Goal: Task Accomplishment & Management: Manage account settings

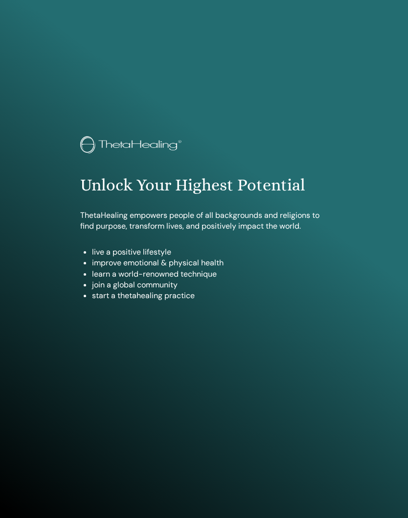
scroll to position [500, 0]
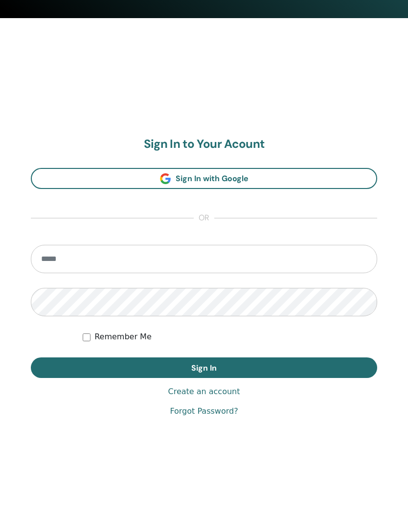
click at [73, 259] on input "email" at bounding box center [204, 259] width 347 height 28
type input "**********"
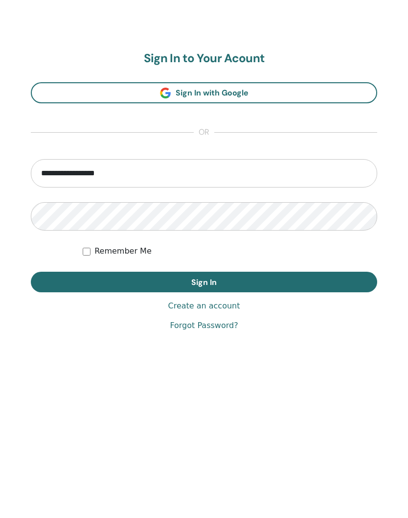
scroll to position [518, 0]
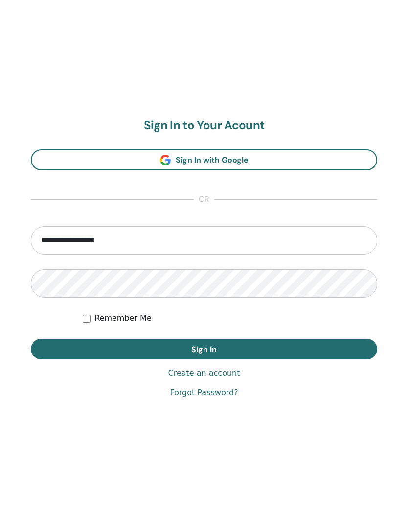
click at [269, 347] on button "Sign In" at bounding box center [204, 349] width 347 height 21
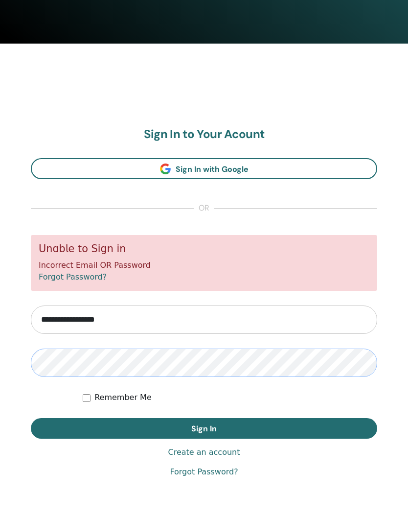
scroll to position [475, 0]
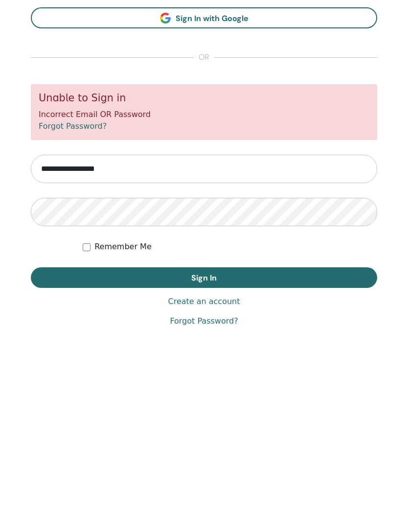
click at [204, 418] on button "Sign In" at bounding box center [204, 428] width 347 height 21
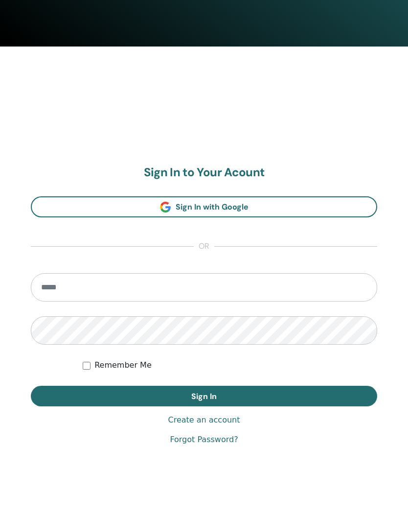
scroll to position [474, 0]
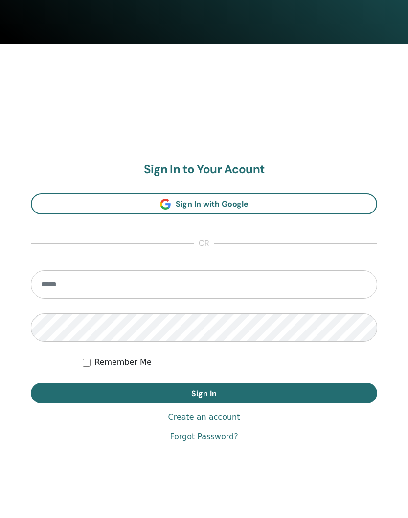
click at [219, 415] on link "Create an account" at bounding box center [204, 418] width 72 height 12
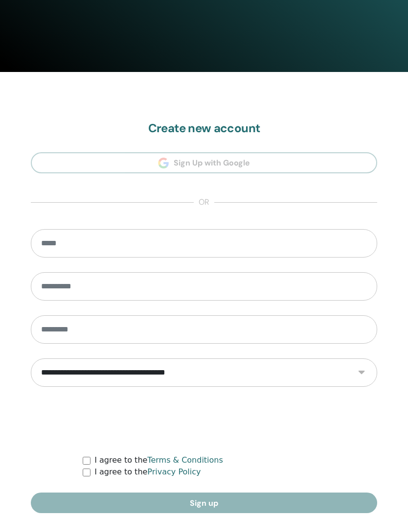
scroll to position [447, 0]
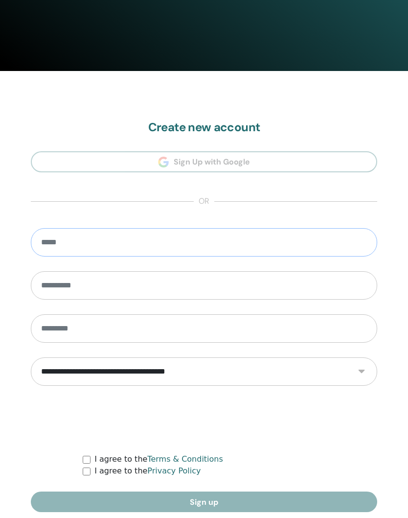
click at [76, 243] on input "email" at bounding box center [204, 242] width 347 height 28
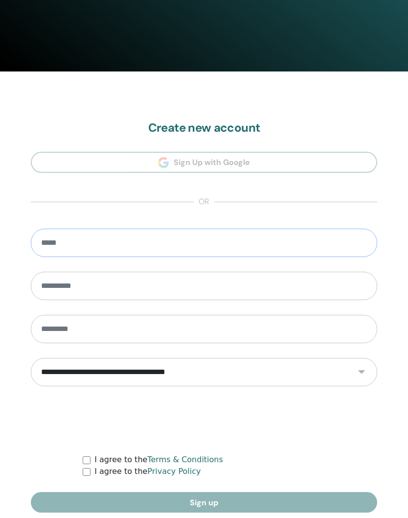
type input "**********"
click at [67, 284] on input "text" at bounding box center [204, 286] width 347 height 28
click at [67, 291] on input "text" at bounding box center [204, 286] width 347 height 28
click at [88, 285] on input "text" at bounding box center [204, 286] width 347 height 28
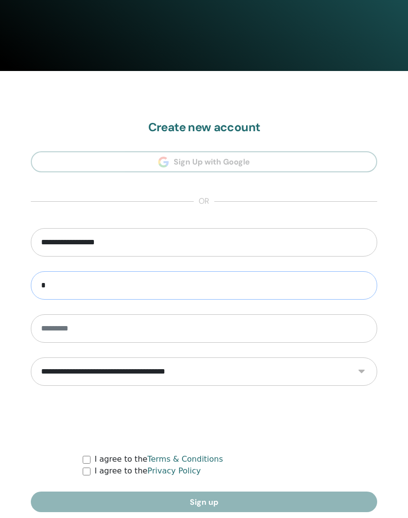
scroll to position [447, 0]
type input "*******"
click at [82, 321] on input "text" at bounding box center [204, 328] width 347 height 28
type input "******"
click at [363, 366] on select "**********" at bounding box center [204, 371] width 347 height 28
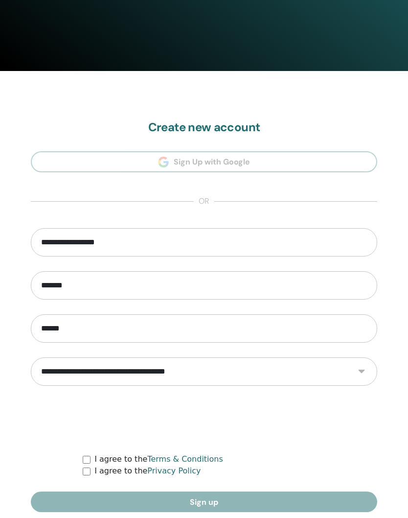
select select "***"
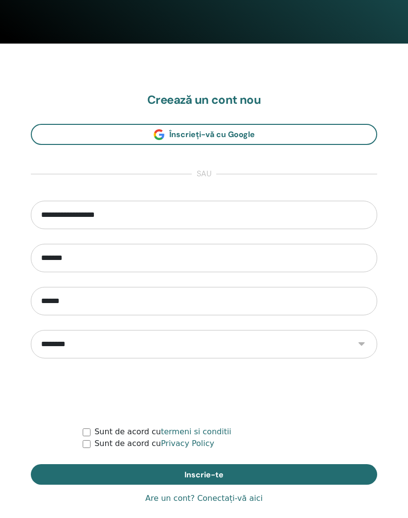
scroll to position [474, 0]
click at [291, 469] on button "Inscrie-te" at bounding box center [204, 475] width 347 height 21
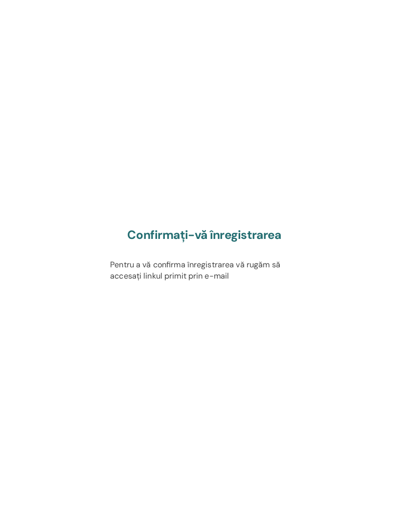
scroll to position [518, 0]
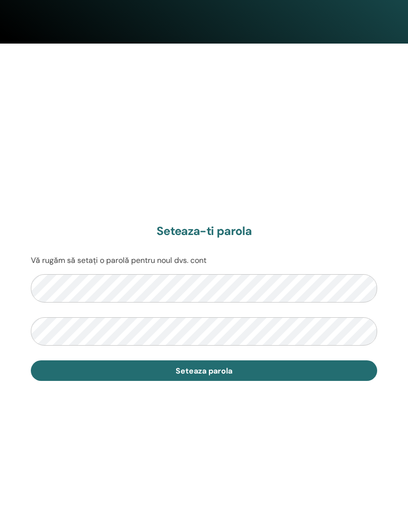
scroll to position [474, 0]
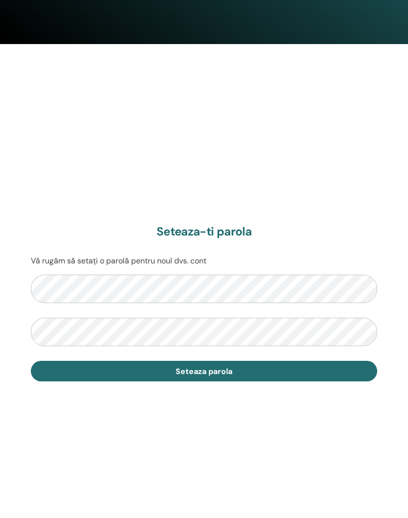
click at [244, 368] on button "Seteaza parola" at bounding box center [204, 371] width 347 height 21
click at [245, 361] on button "Seteaza parola" at bounding box center [204, 371] width 347 height 21
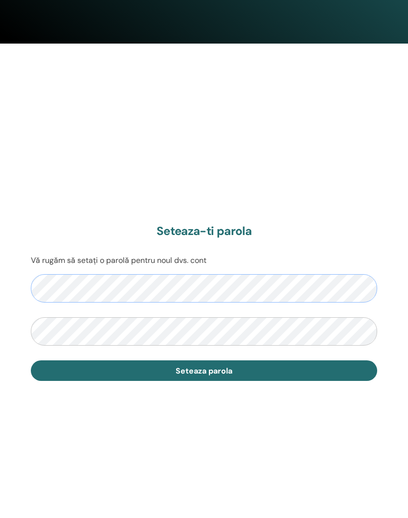
scroll to position [474, 0]
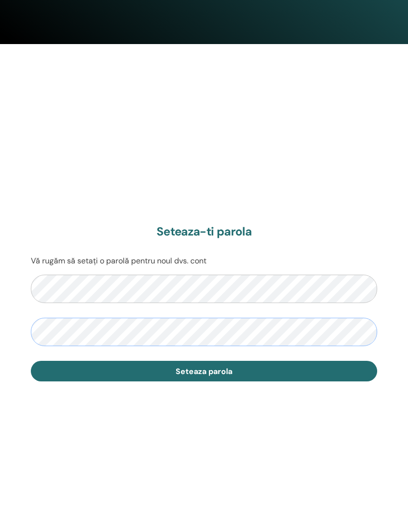
click at [305, 366] on button "Seteaza parola" at bounding box center [204, 371] width 347 height 21
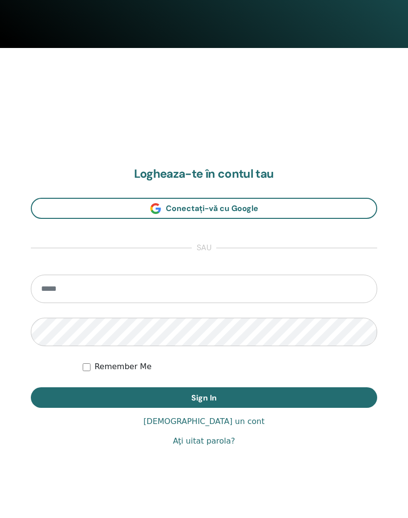
scroll to position [472, 0]
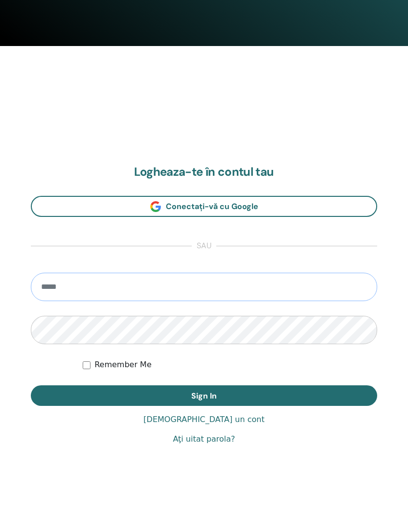
type input "**********"
click at [204, 395] on button "Sign In" at bounding box center [204, 395] width 347 height 21
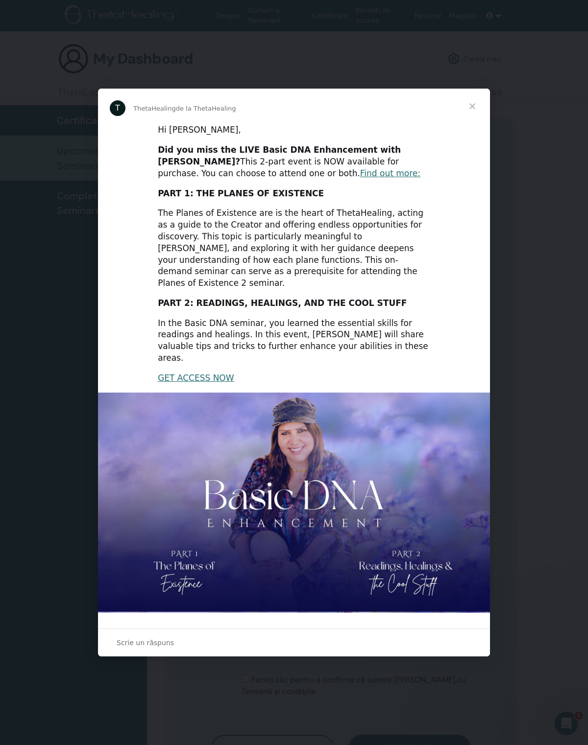
click at [478, 112] on span "Închidere" at bounding box center [471, 106] width 35 height 35
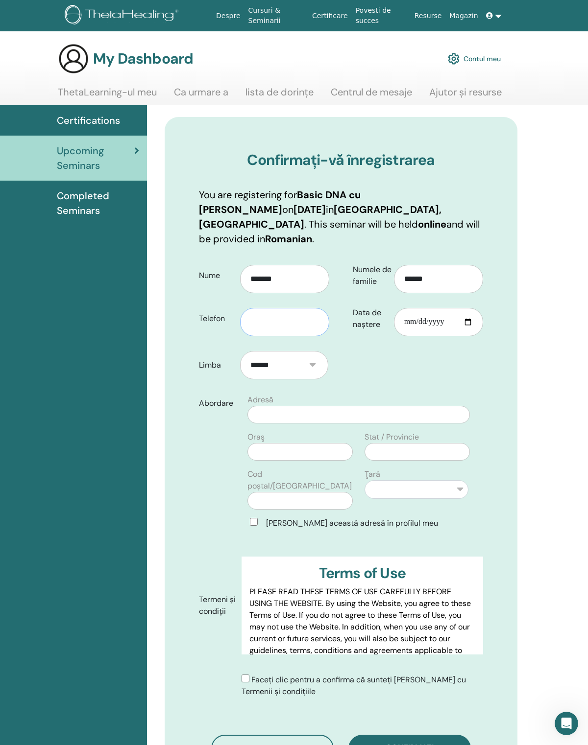
click at [272, 316] on input "text" at bounding box center [284, 322] width 89 height 28
type input "*"
type input "**********"
click at [418, 317] on input "Data de naștere" at bounding box center [438, 322] width 89 height 28
type input "**********"
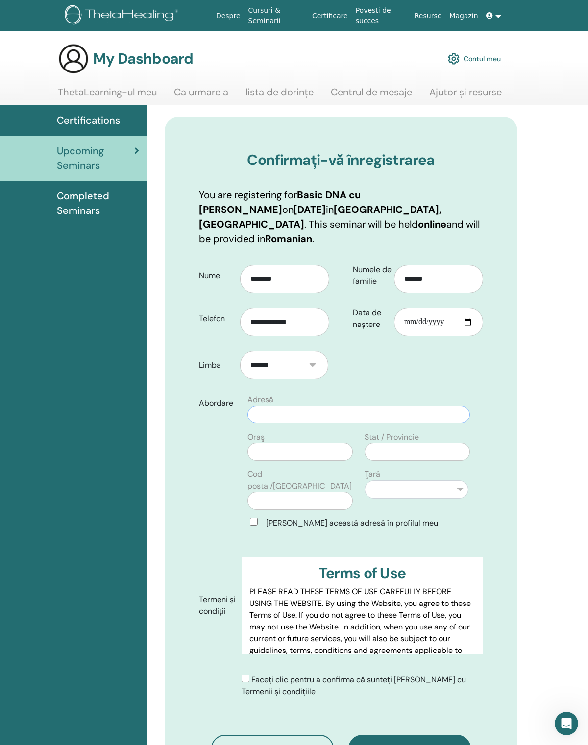
click at [311, 406] on input "text" at bounding box center [358, 415] width 222 height 18
type input "**********"
click at [303, 445] on input "text" at bounding box center [299, 452] width 105 height 18
type input "*****"
click at [406, 445] on input "text" at bounding box center [416, 452] width 105 height 18
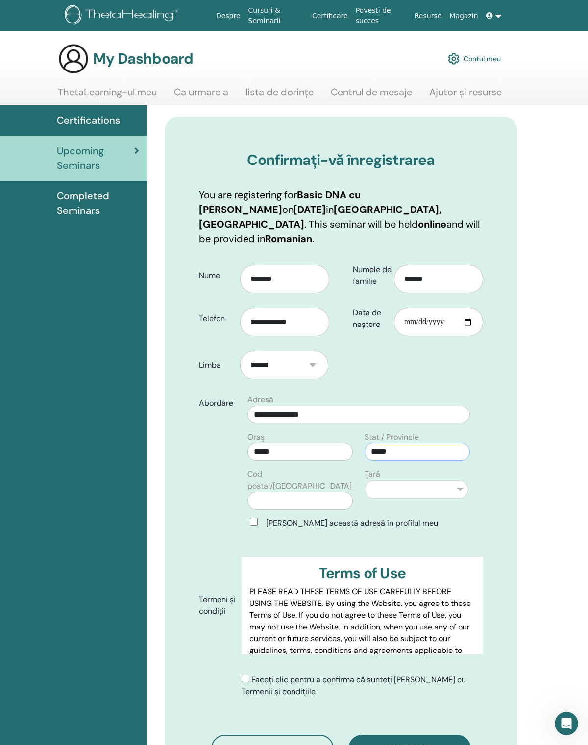
type input "*****"
click at [302, 492] on input "text" at bounding box center [299, 501] width 105 height 18
type input "*****"
click at [459, 481] on select "**********" at bounding box center [416, 489] width 104 height 19
click at [464, 480] on select "**********" at bounding box center [416, 489] width 104 height 19
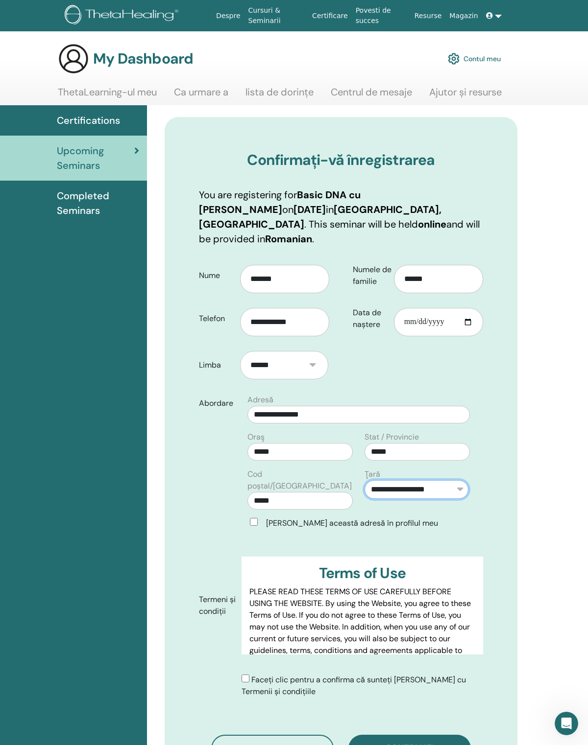
select select "**"
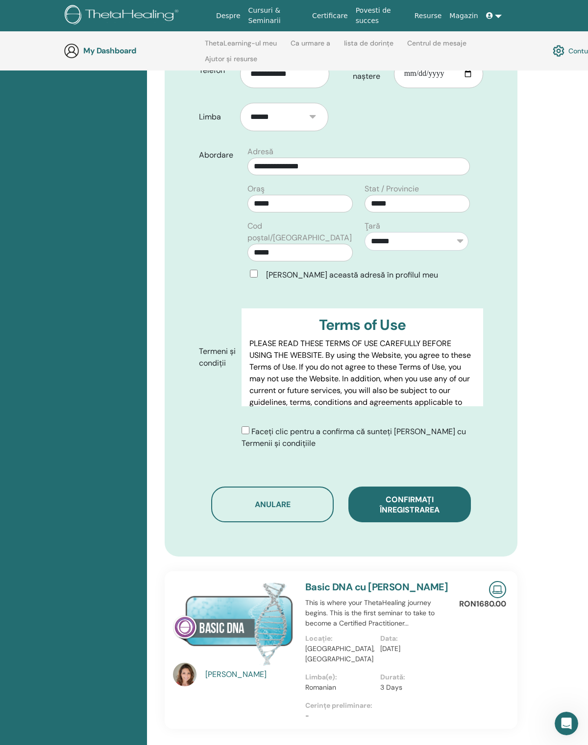
scroll to position [294, 0]
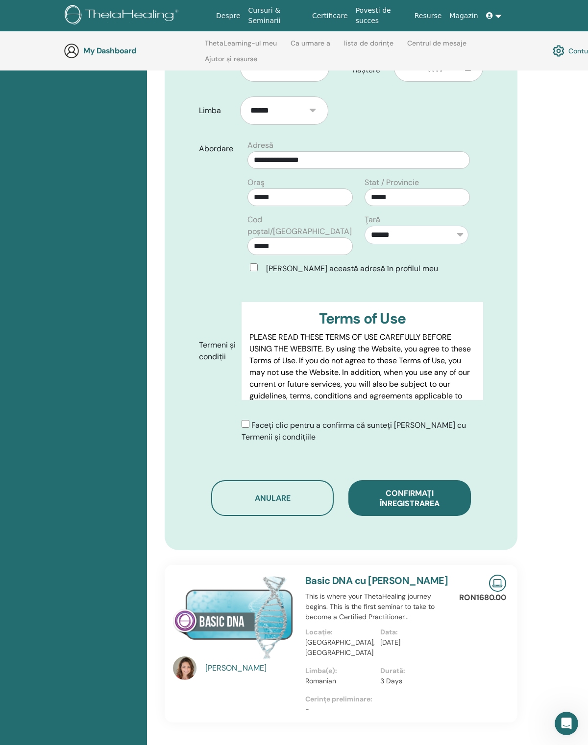
click at [439, 488] on span "Confirmați înregistrarea" at bounding box center [410, 498] width 60 height 21
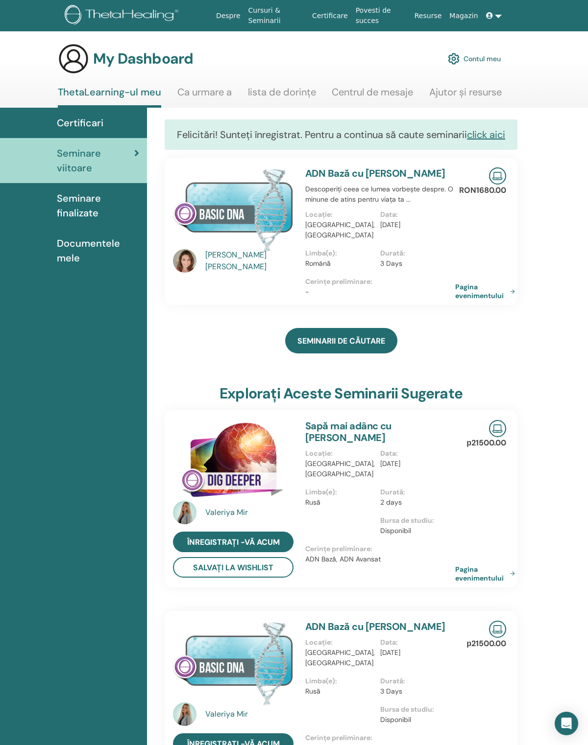
click at [380, 20] on link "Povesti de succes" at bounding box center [381, 15] width 59 height 28
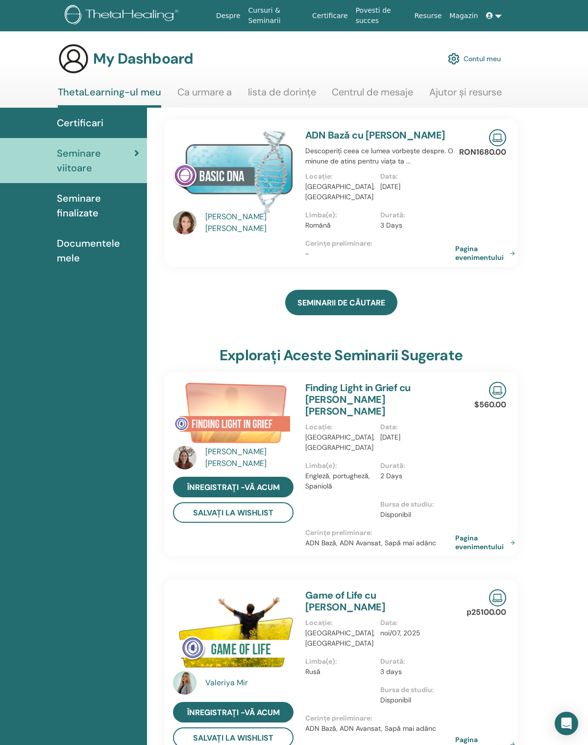
click at [376, 96] on link "Centrul de mesaje" at bounding box center [372, 95] width 81 height 19
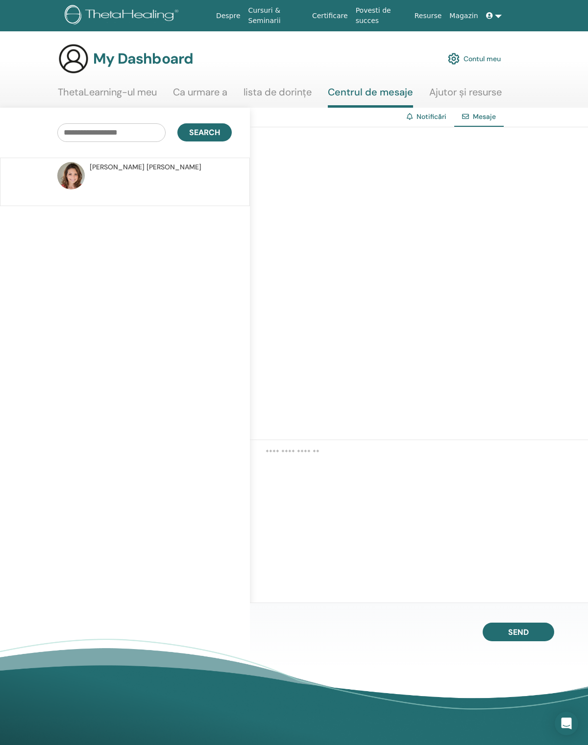
click at [432, 22] on link "Resurse" at bounding box center [427, 16] width 35 height 18
click at [465, 18] on link "Magazin" at bounding box center [463, 16] width 36 height 18
click at [474, 52] on link "Contul meu" at bounding box center [474, 59] width 53 height 22
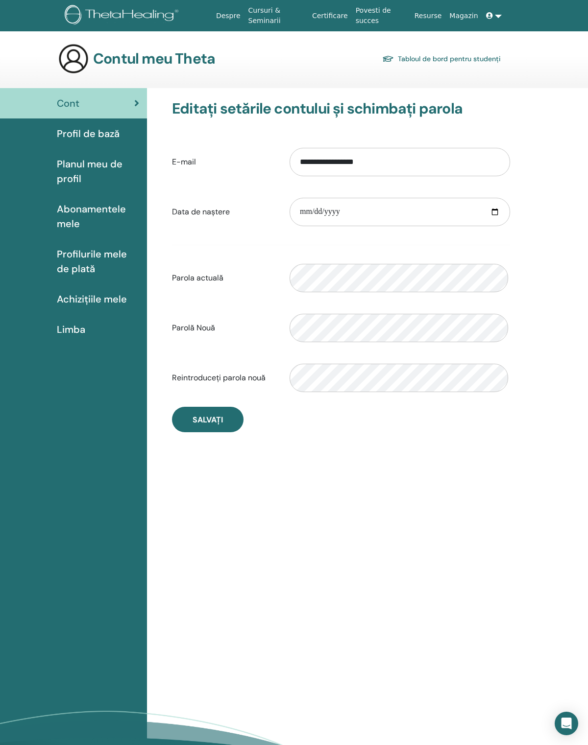
click at [79, 337] on span "Limba" at bounding box center [71, 329] width 28 height 15
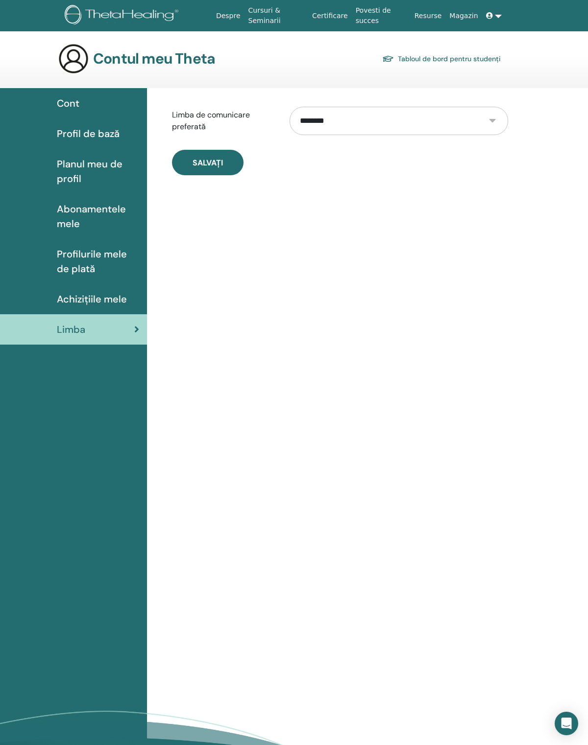
scroll to position [29, 0]
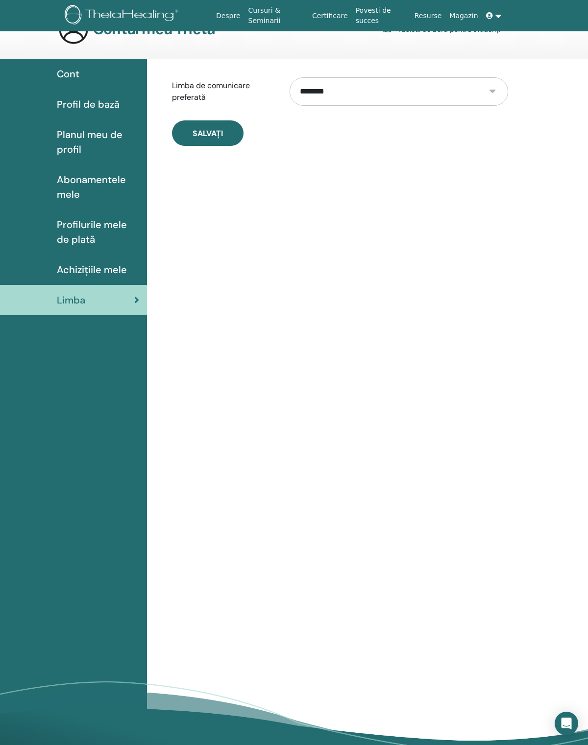
click at [114, 276] on span "Achizițiile mele" at bounding box center [92, 269] width 70 height 15
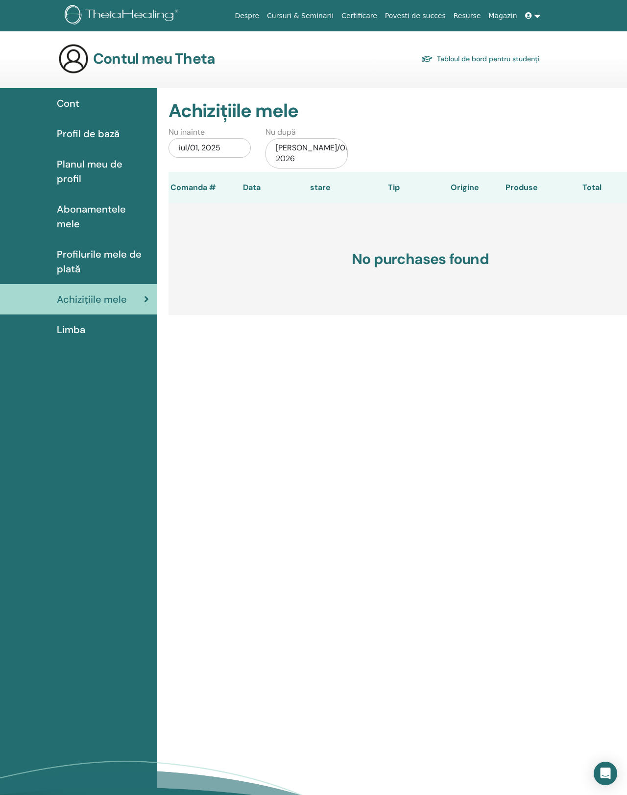
scroll to position [36, 0]
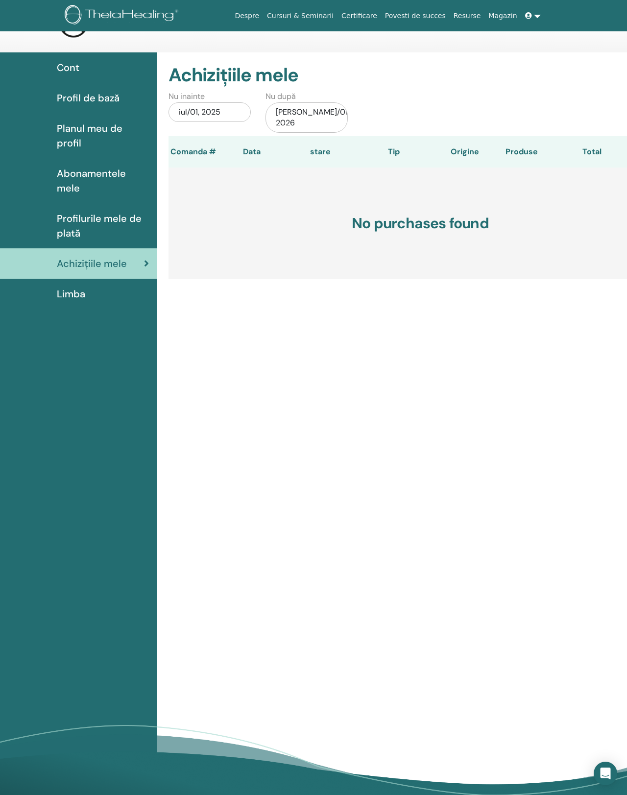
click at [80, 211] on span "Profilurile mele de plată" at bounding box center [103, 225] width 92 height 29
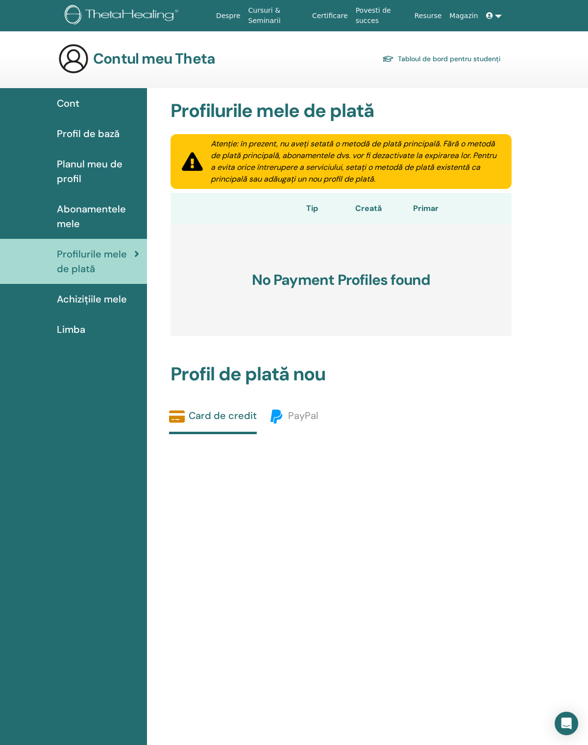
click at [65, 213] on span "Abonamentele mele" at bounding box center [98, 216] width 82 height 29
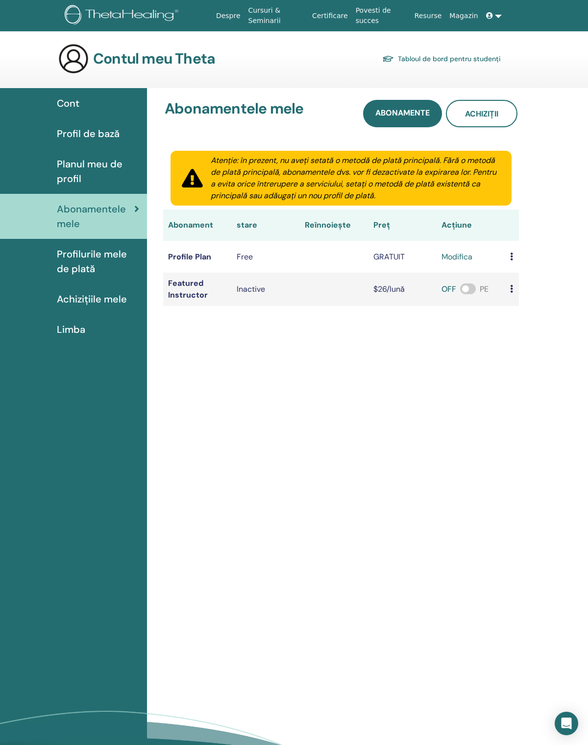
scroll to position [29, 0]
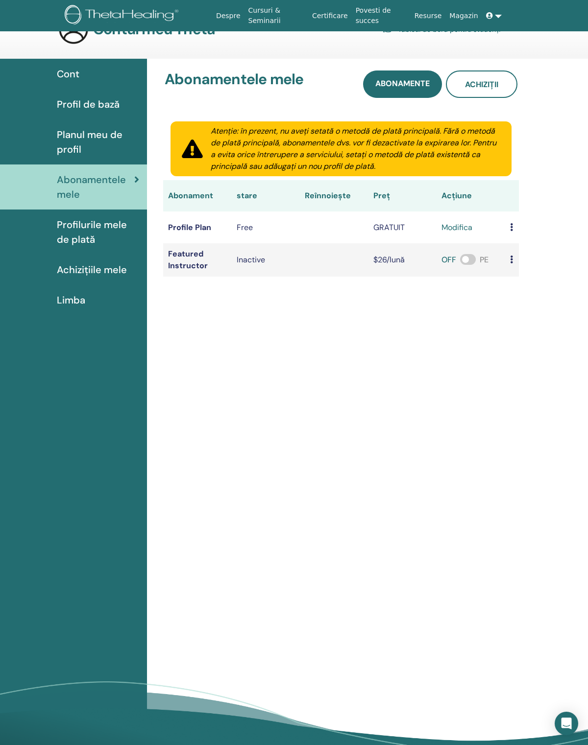
click at [73, 147] on span "Planul meu de profil" at bounding box center [98, 141] width 82 height 29
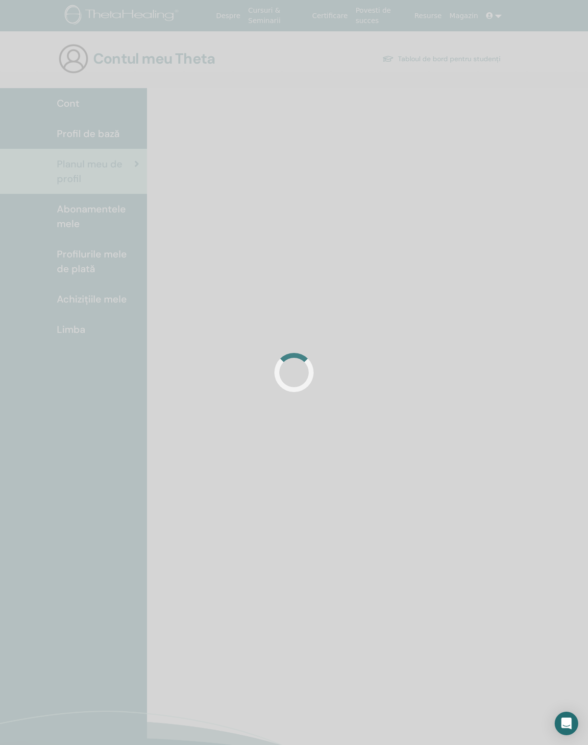
scroll to position [29, 0]
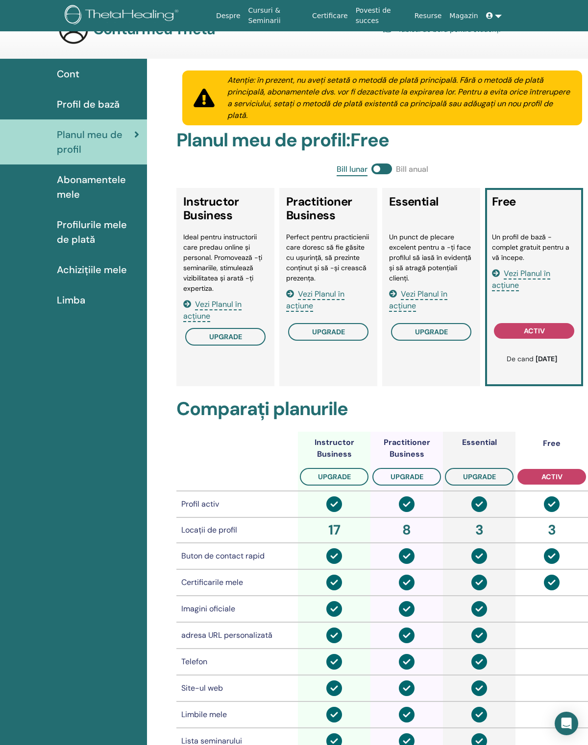
click at [76, 104] on span "Profil de bază" at bounding box center [88, 104] width 63 height 15
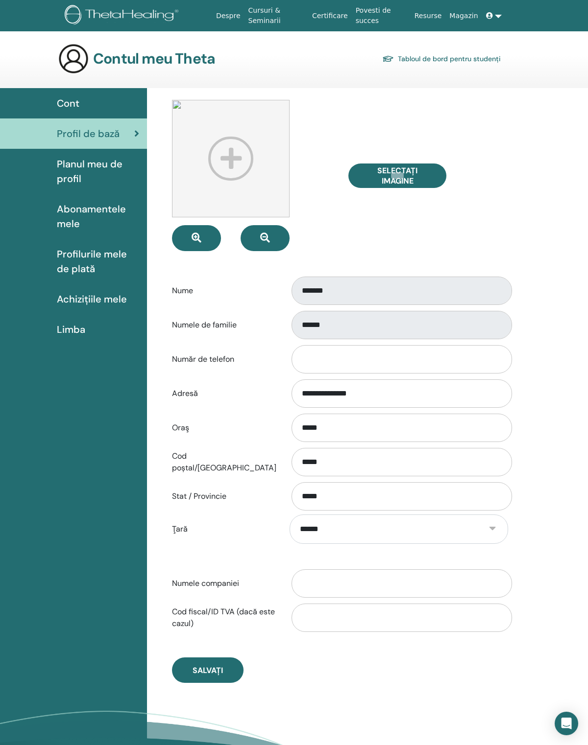
scroll to position [29, 0]
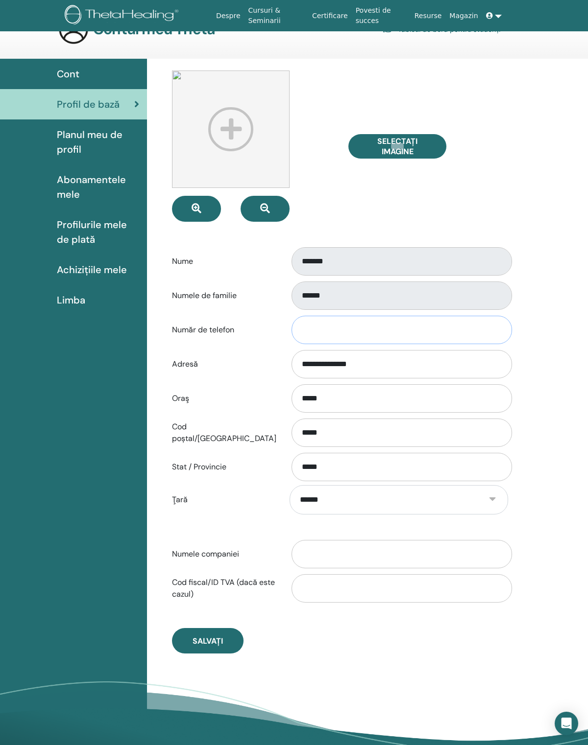
click at [380, 328] on input "Număr de telefon" at bounding box center [401, 330] width 220 height 28
type input "**********"
click at [215, 643] on button "Salvați" at bounding box center [207, 640] width 71 height 25
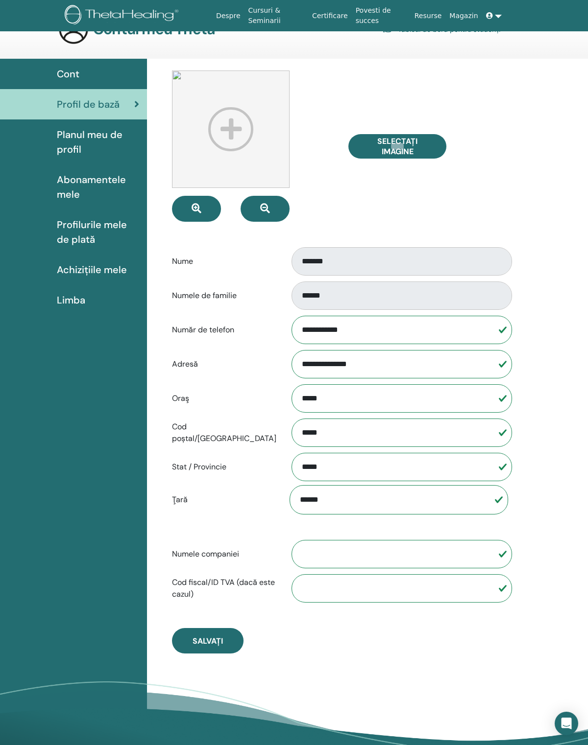
click at [235, 136] on img at bounding box center [231, 130] width 118 height 118
click at [237, 127] on img at bounding box center [231, 130] width 118 height 118
click at [414, 144] on span "Selectați Imagine" at bounding box center [396, 146] width 73 height 21
click at [404, 144] on input "Selectați Imagine" at bounding box center [397, 146] width 13 height 7
type input "**********"
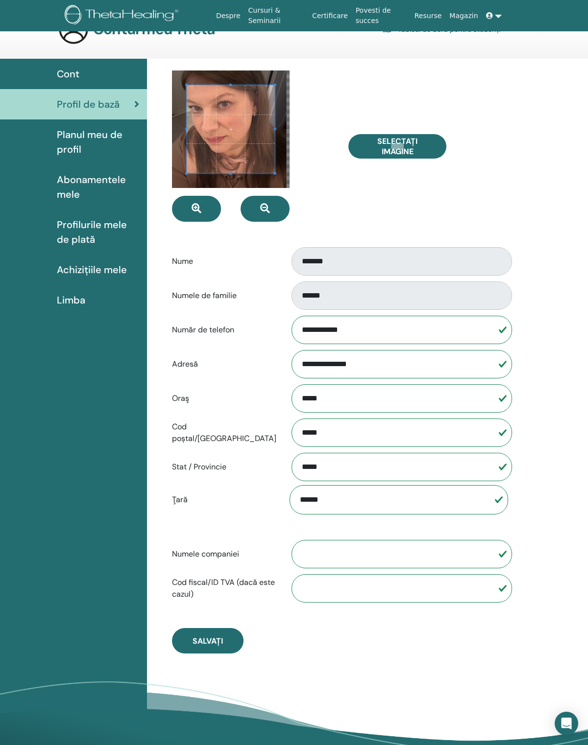
click at [241, 134] on span at bounding box center [231, 129] width 88 height 88
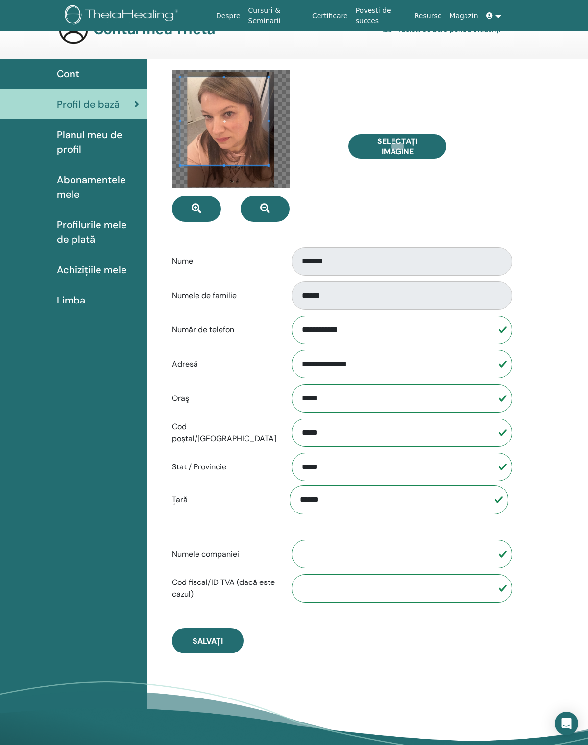
click at [233, 140] on span at bounding box center [224, 121] width 88 height 88
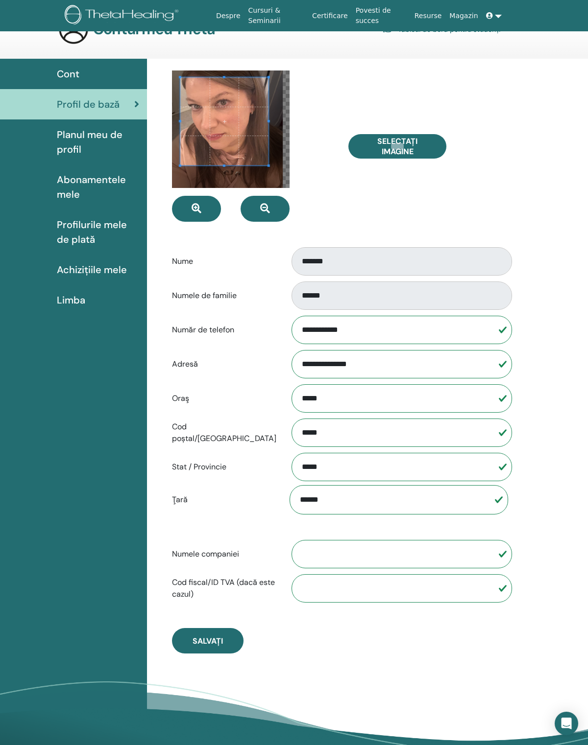
click at [240, 130] on span at bounding box center [224, 121] width 88 height 88
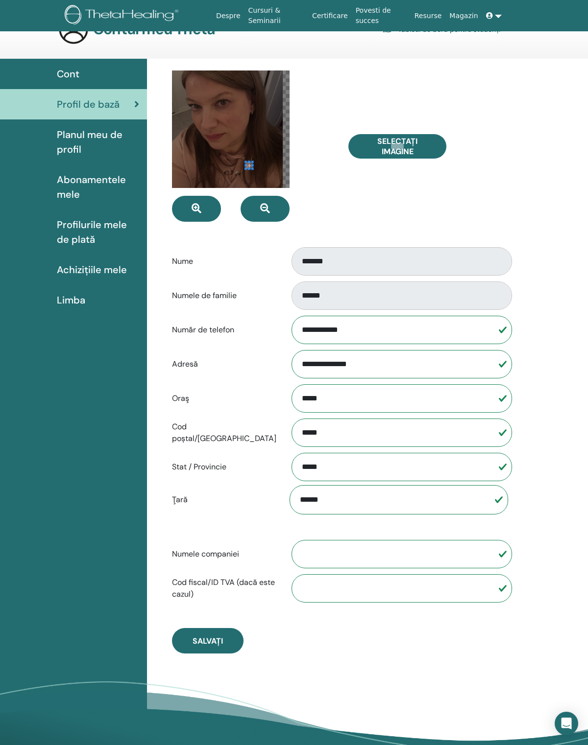
click at [247, 170] on span at bounding box center [245, 168] width 2 height 2
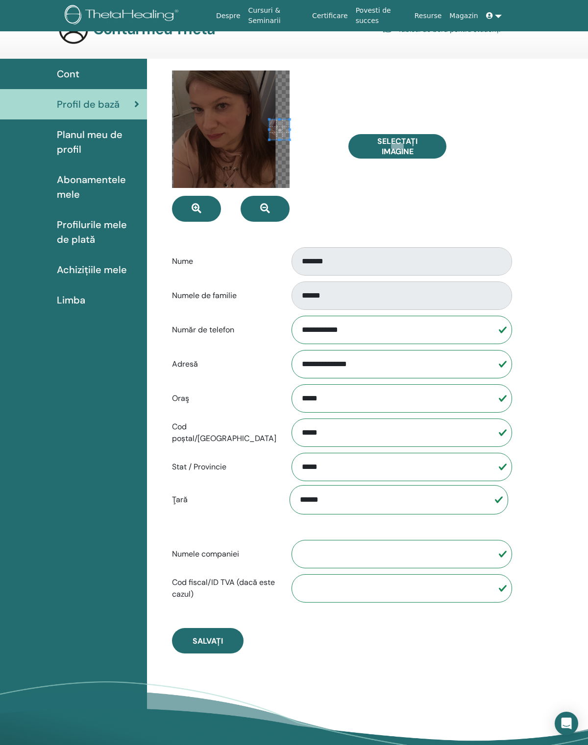
click at [237, 132] on div at bounding box center [231, 130] width 118 height 118
click at [276, 106] on div at bounding box center [231, 130] width 118 height 118
click at [198, 214] on icon "button" at bounding box center [196, 209] width 10 height 10
click at [201, 209] on icon "button" at bounding box center [196, 209] width 10 height 10
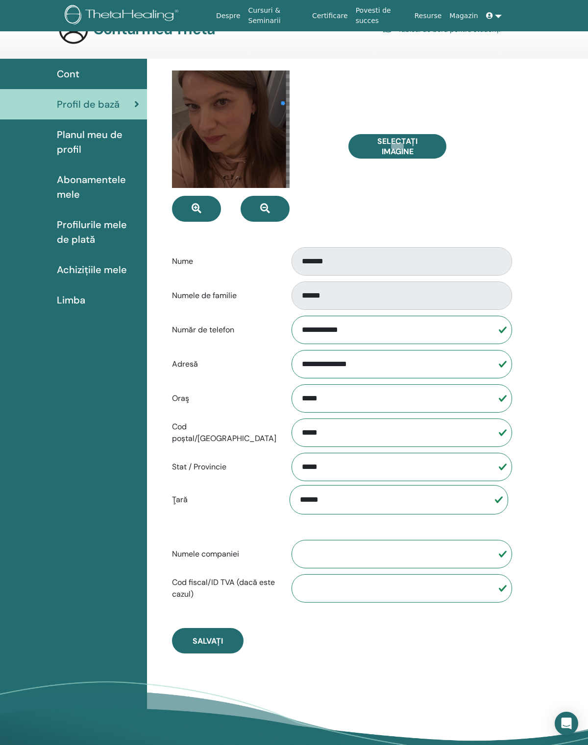
click at [201, 212] on icon "button" at bounding box center [196, 209] width 10 height 10
click at [393, 194] on div "Selectați Imagine" at bounding box center [429, 146] width 176 height 151
click at [270, 214] on icon "button" at bounding box center [265, 209] width 10 height 10
click at [203, 210] on button "button" at bounding box center [196, 209] width 49 height 26
click at [215, 646] on span "Salvați" at bounding box center [207, 641] width 30 height 10
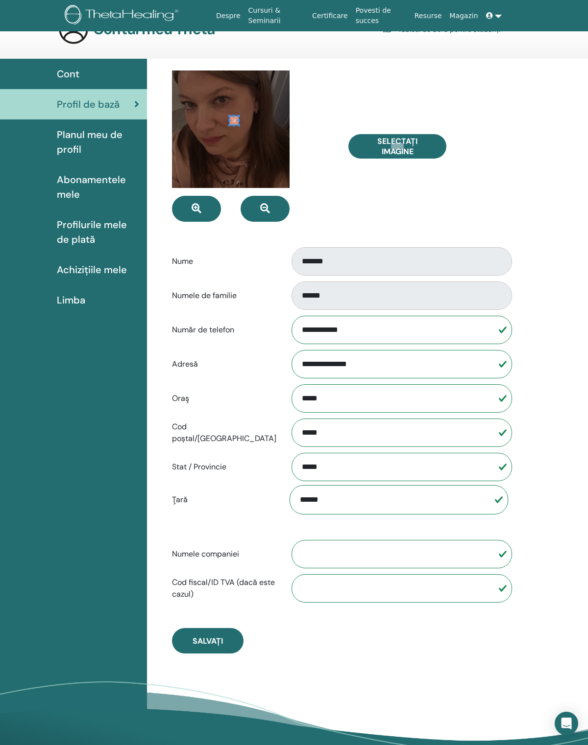
click at [264, 103] on div at bounding box center [231, 130] width 118 height 118
click at [85, 75] on div "Cont" at bounding box center [73, 74] width 131 height 15
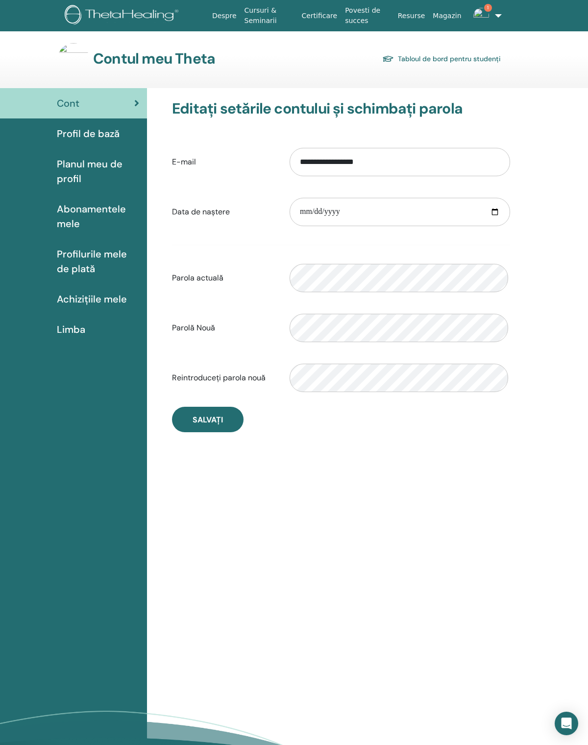
click at [110, 140] on span "Profil de bază" at bounding box center [88, 133] width 63 height 15
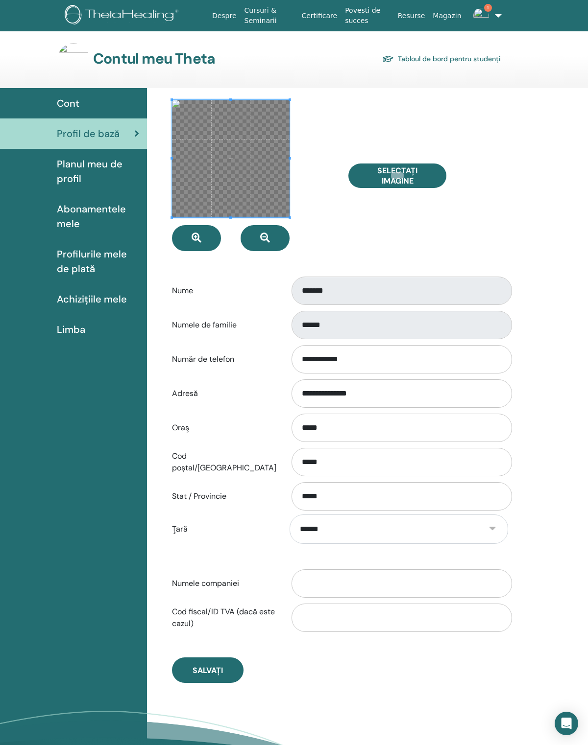
scroll to position [29, 0]
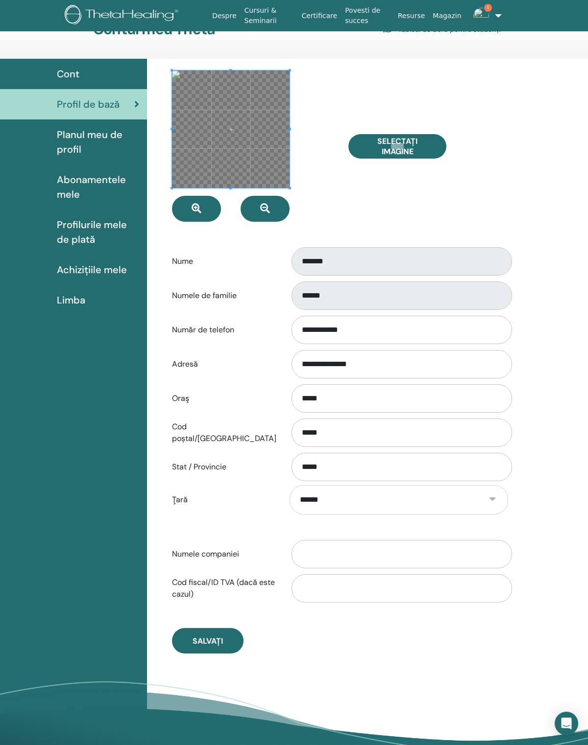
click at [268, 214] on icon "button" at bounding box center [265, 209] width 10 height 10
click at [263, 210] on icon "button" at bounding box center [265, 209] width 10 height 10
click at [403, 147] on span "Selectați Imagine" at bounding box center [396, 146] width 73 height 21
click at [403, 147] on input "Selectați Imagine" at bounding box center [397, 146] width 13 height 7
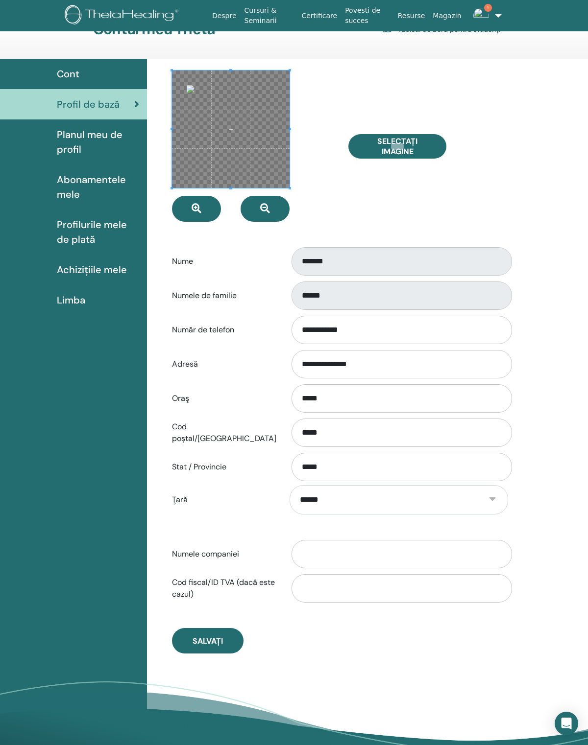
type input "**********"
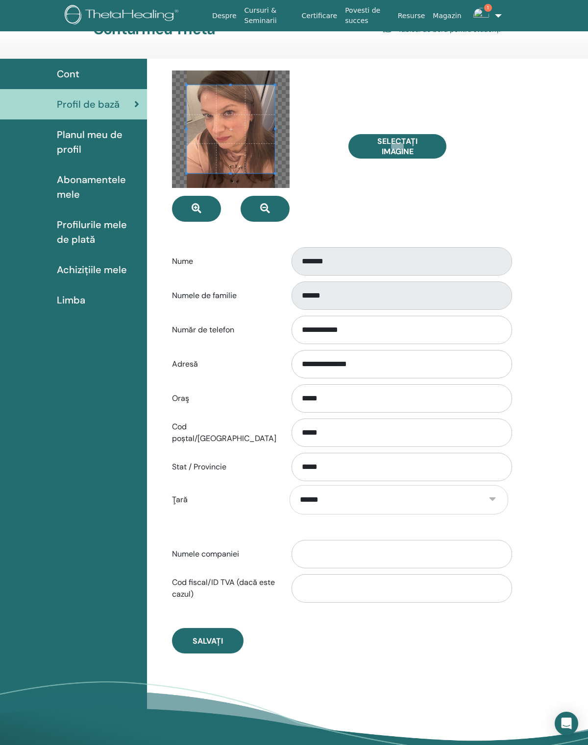
click at [197, 208] on icon "button" at bounding box center [196, 209] width 10 height 10
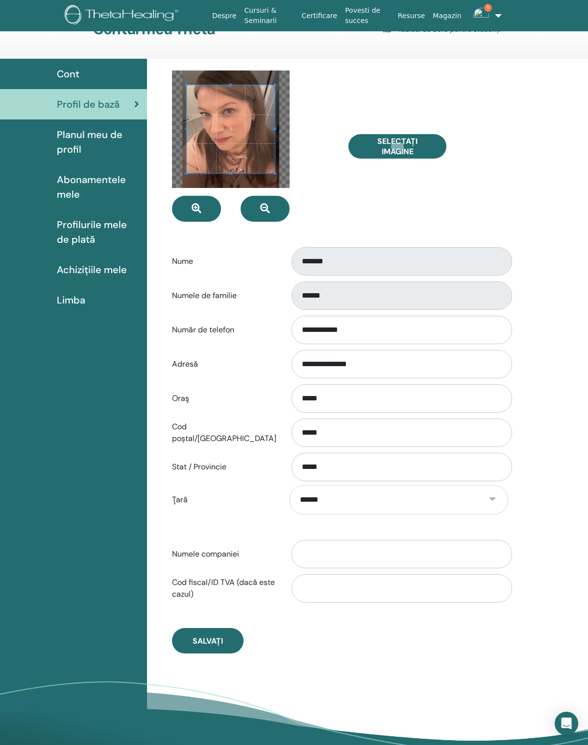
click at [201, 213] on icon "button" at bounding box center [196, 209] width 10 height 10
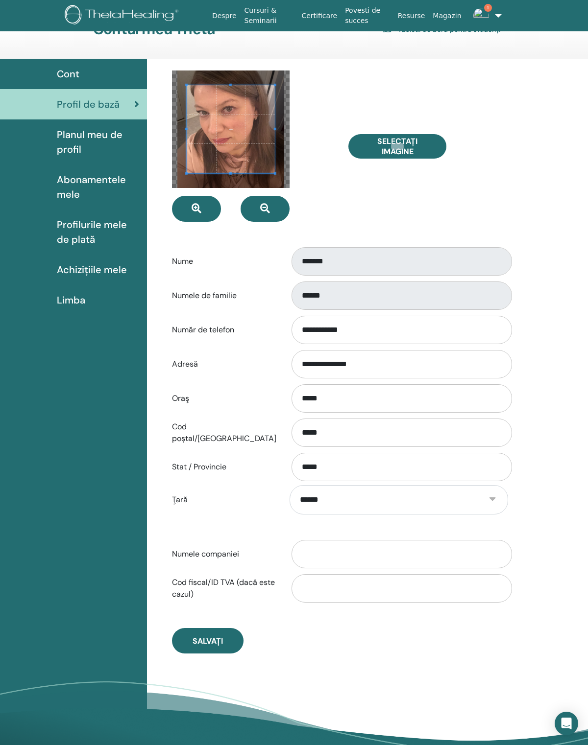
click at [200, 213] on icon "button" at bounding box center [196, 209] width 10 height 10
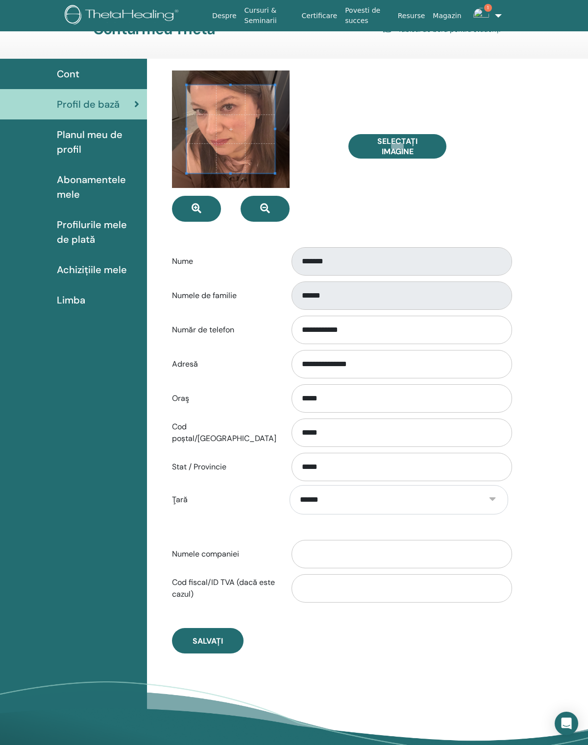
click at [219, 646] on span "Salvați" at bounding box center [207, 641] width 30 height 10
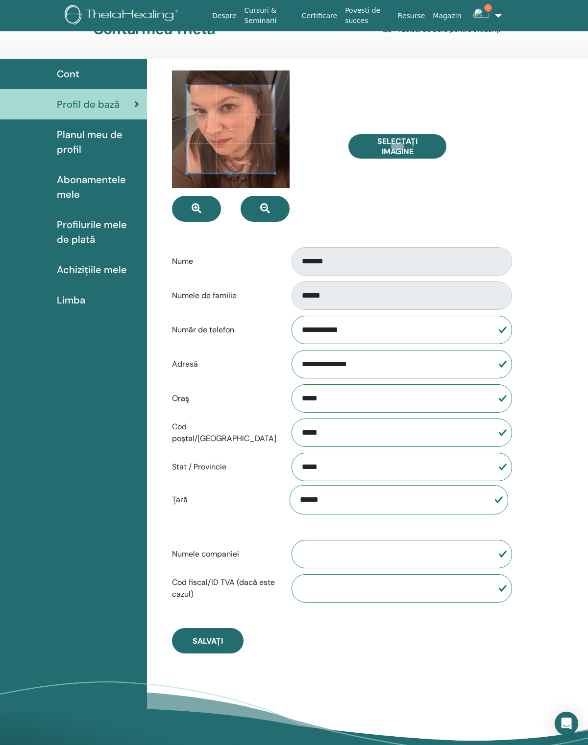
click at [78, 141] on span "Planul meu de profil" at bounding box center [98, 141] width 82 height 29
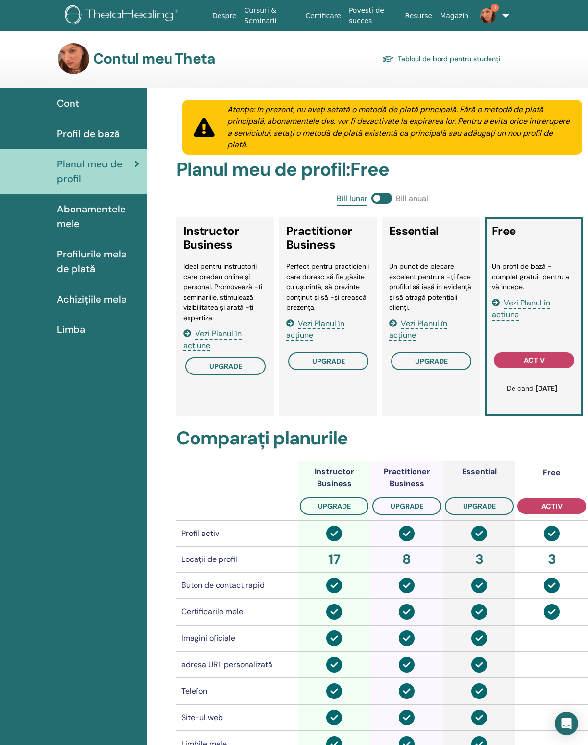
scroll to position [29, 0]
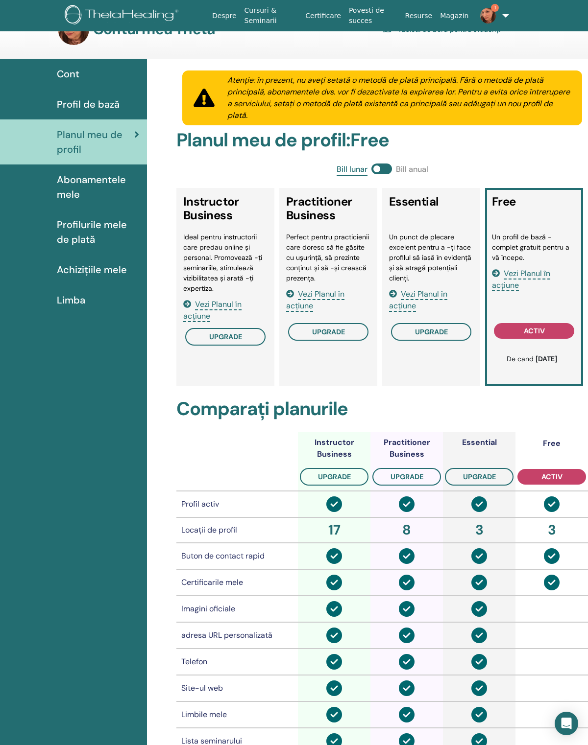
click at [76, 107] on span "Profil de bază" at bounding box center [88, 104] width 63 height 15
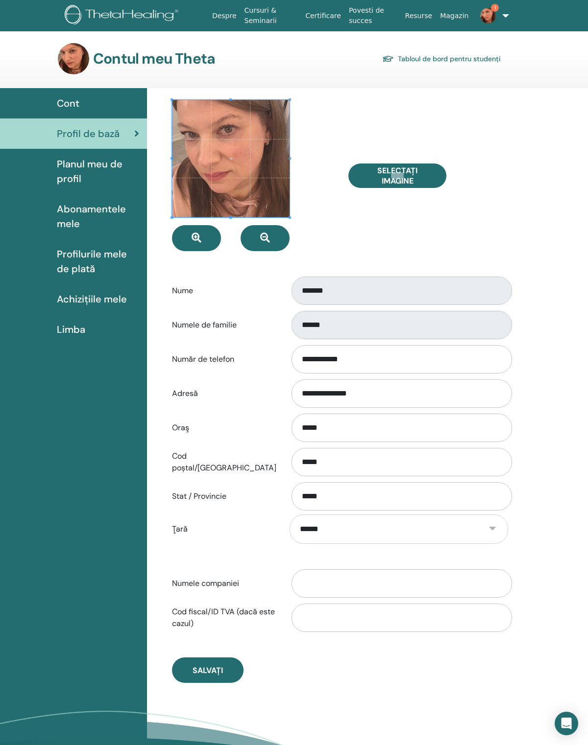
click at [484, 9] on img at bounding box center [488, 16] width 16 height 16
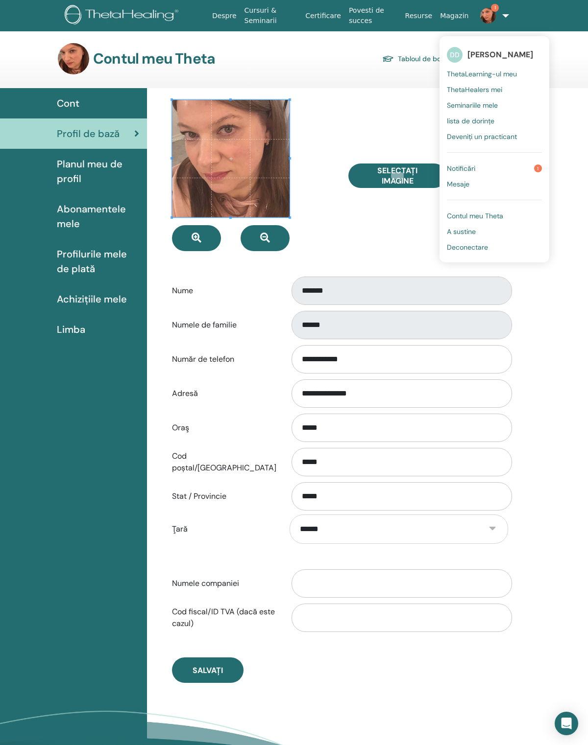
click at [476, 163] on link "Notificări 1" at bounding box center [494, 169] width 95 height 16
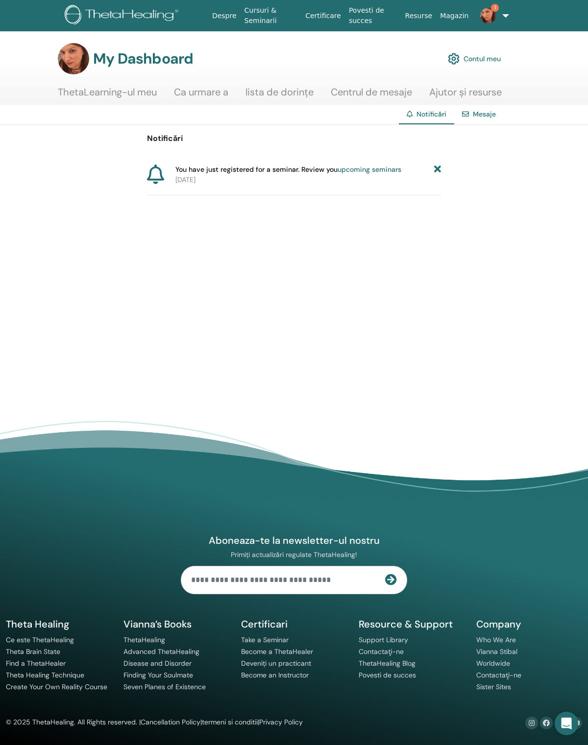
click at [365, 172] on link "upcoming seminars" at bounding box center [369, 169] width 64 height 9
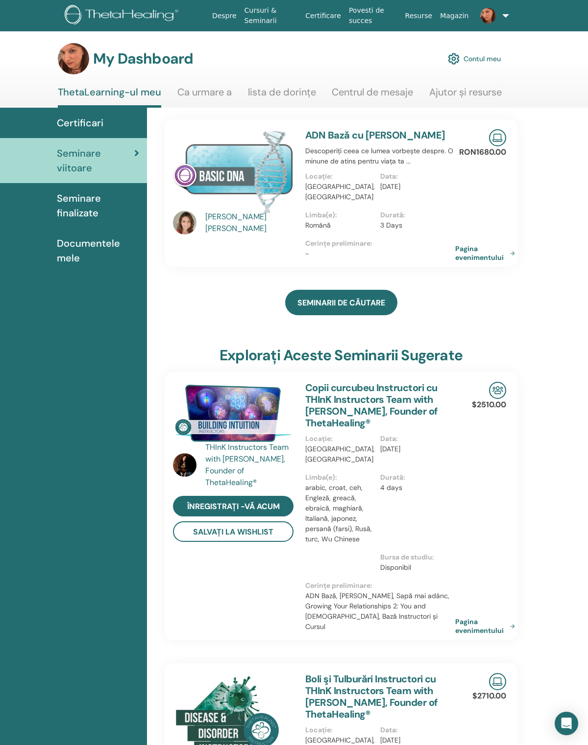
click at [476, 252] on link "Pagina evenimentului" at bounding box center [487, 253] width 64 height 18
click at [504, 14] on link at bounding box center [488, 15] width 33 height 31
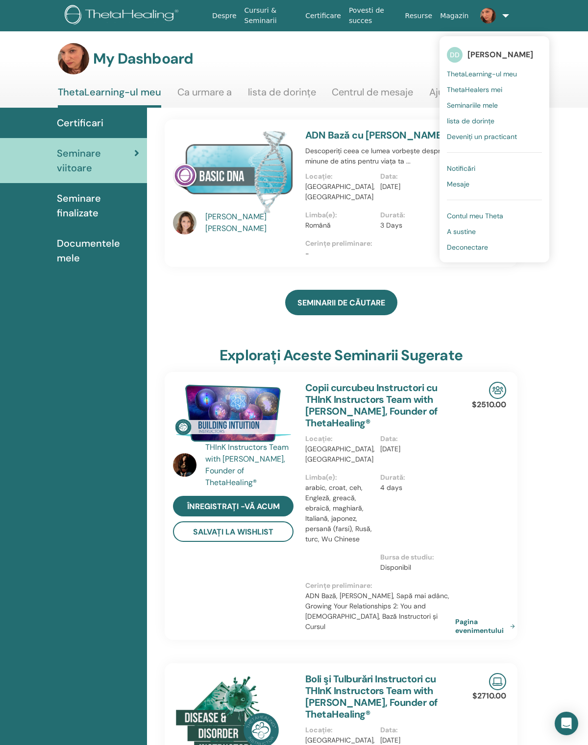
click at [480, 250] on span "Deconectare" at bounding box center [467, 247] width 41 height 9
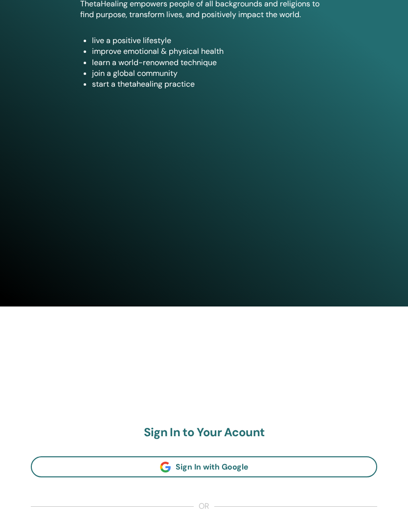
scroll to position [474, 0]
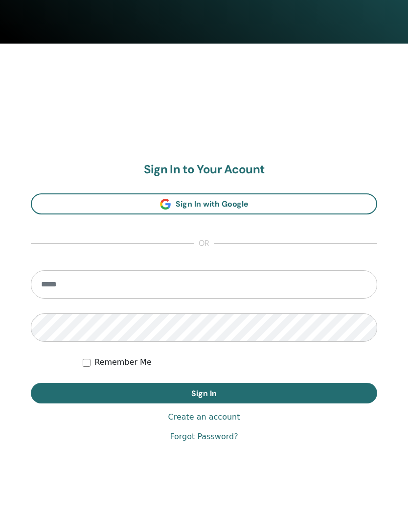
click at [103, 287] on input "email" at bounding box center [204, 285] width 347 height 28
type input "**********"
click at [204, 393] on button "Sign In" at bounding box center [204, 393] width 347 height 21
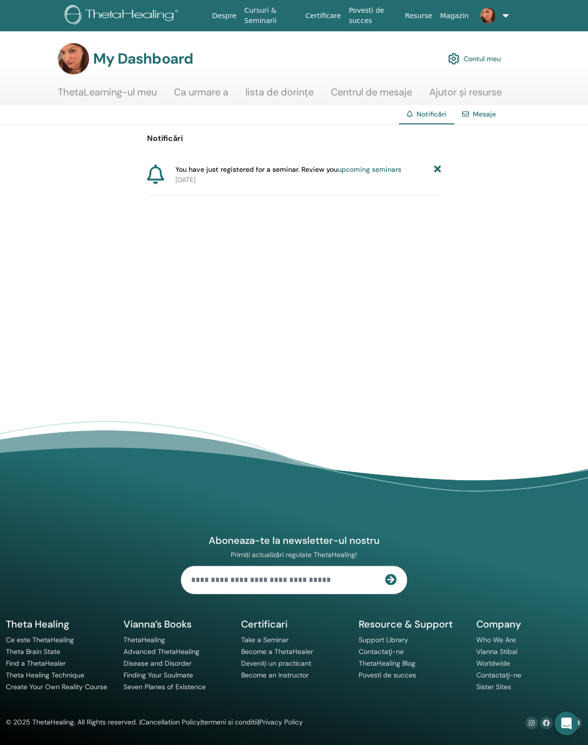
click at [505, 18] on link at bounding box center [488, 15] width 33 height 31
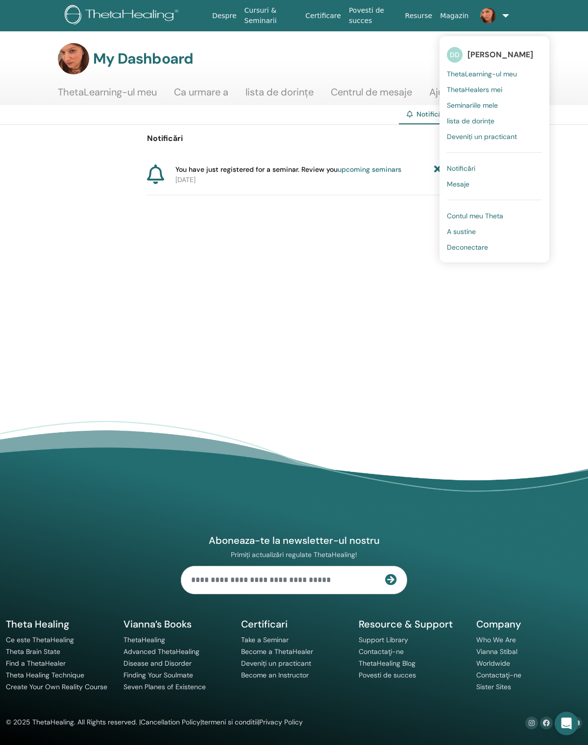
click at [480, 251] on span "Deconectare" at bounding box center [467, 247] width 41 height 9
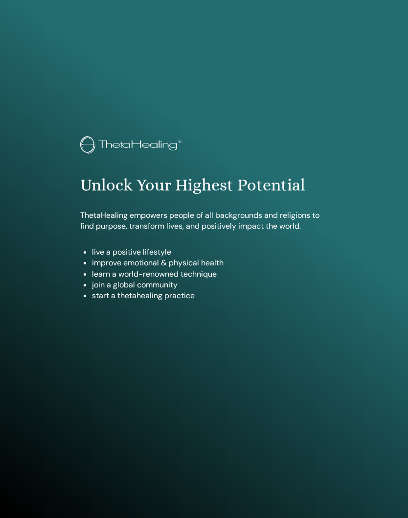
scroll to position [260, 0]
